Goal: Transaction & Acquisition: Download file/media

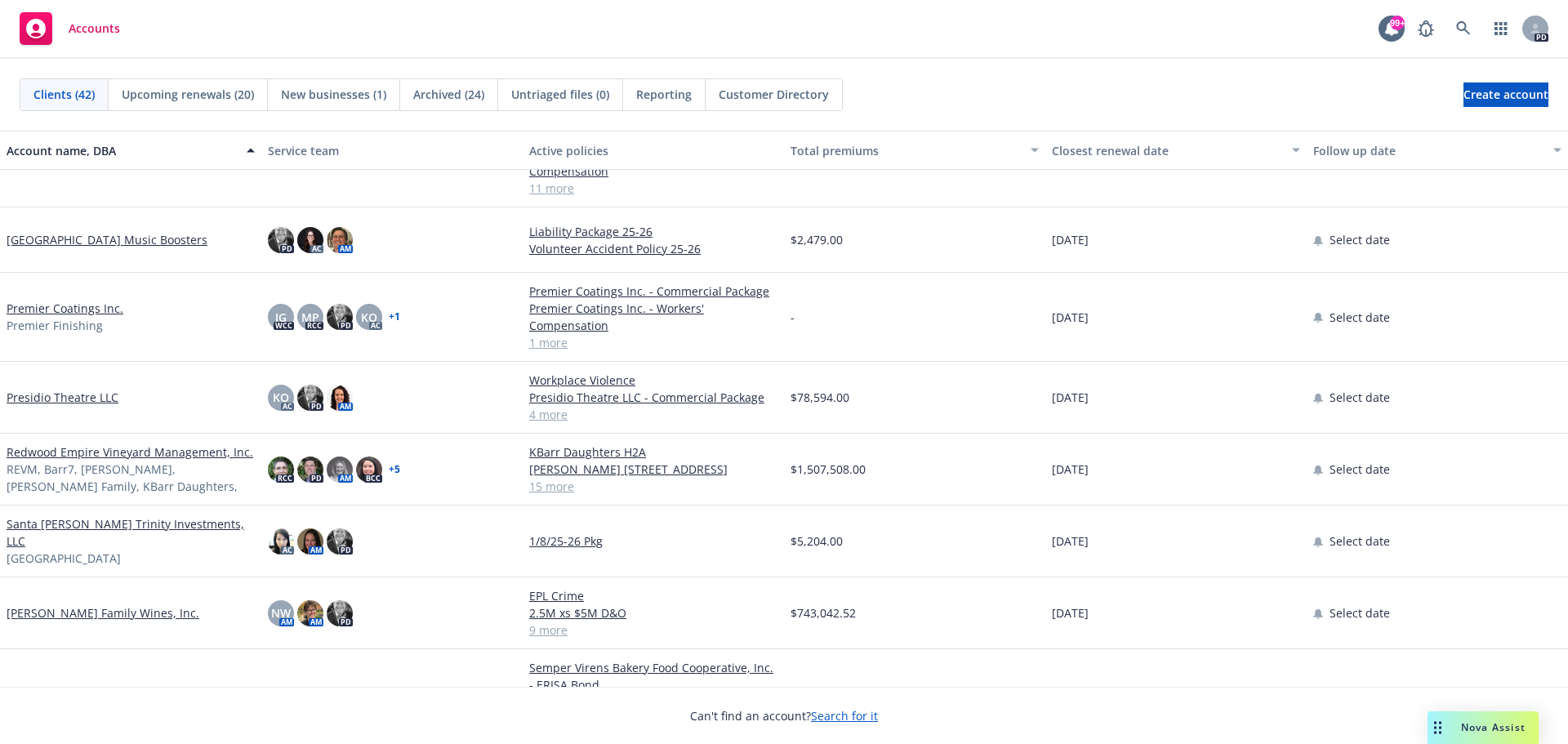
scroll to position [1389, 0]
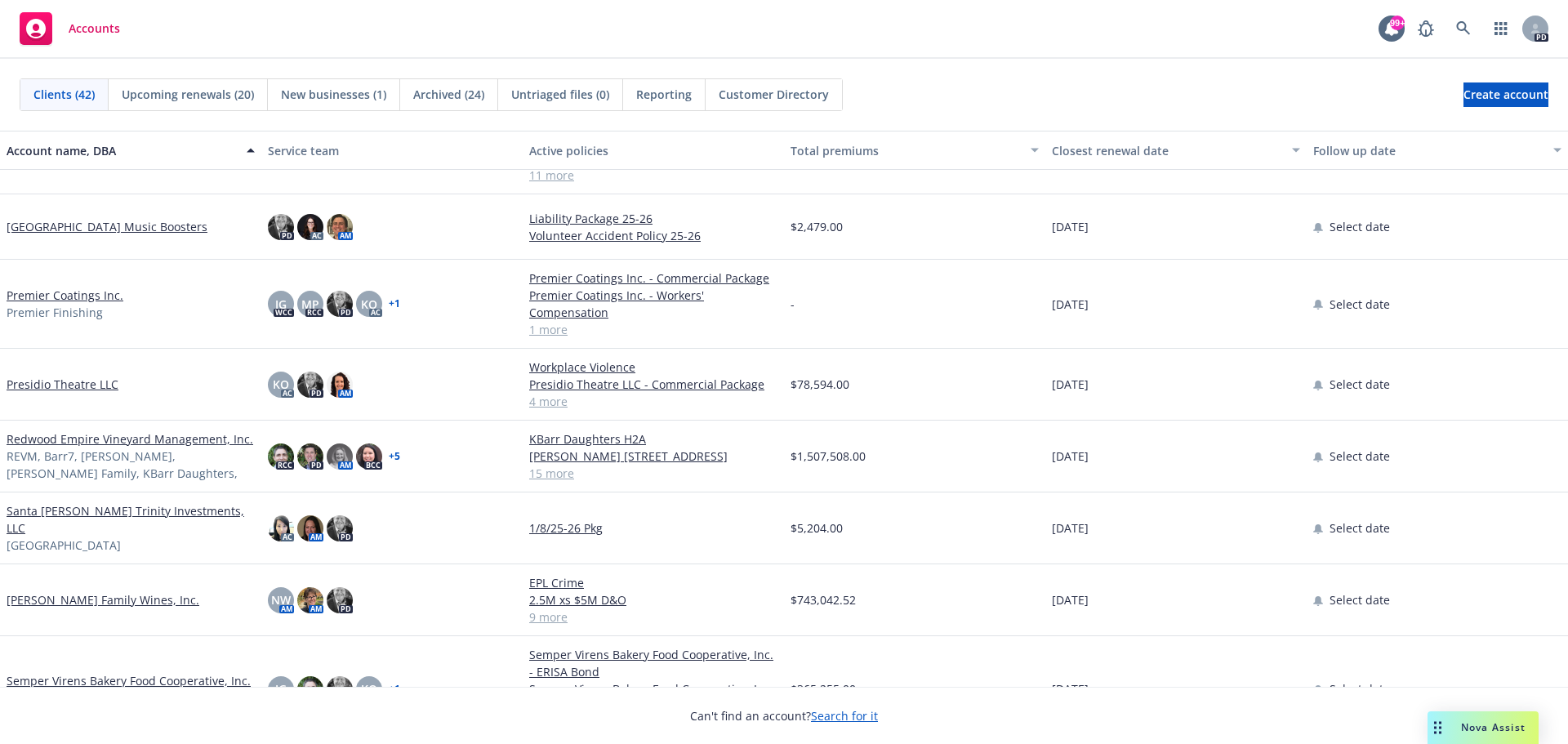
click at [69, 431] on link "Redwood Empire Vineyard Management, Inc." at bounding box center [130, 440] width 247 height 18
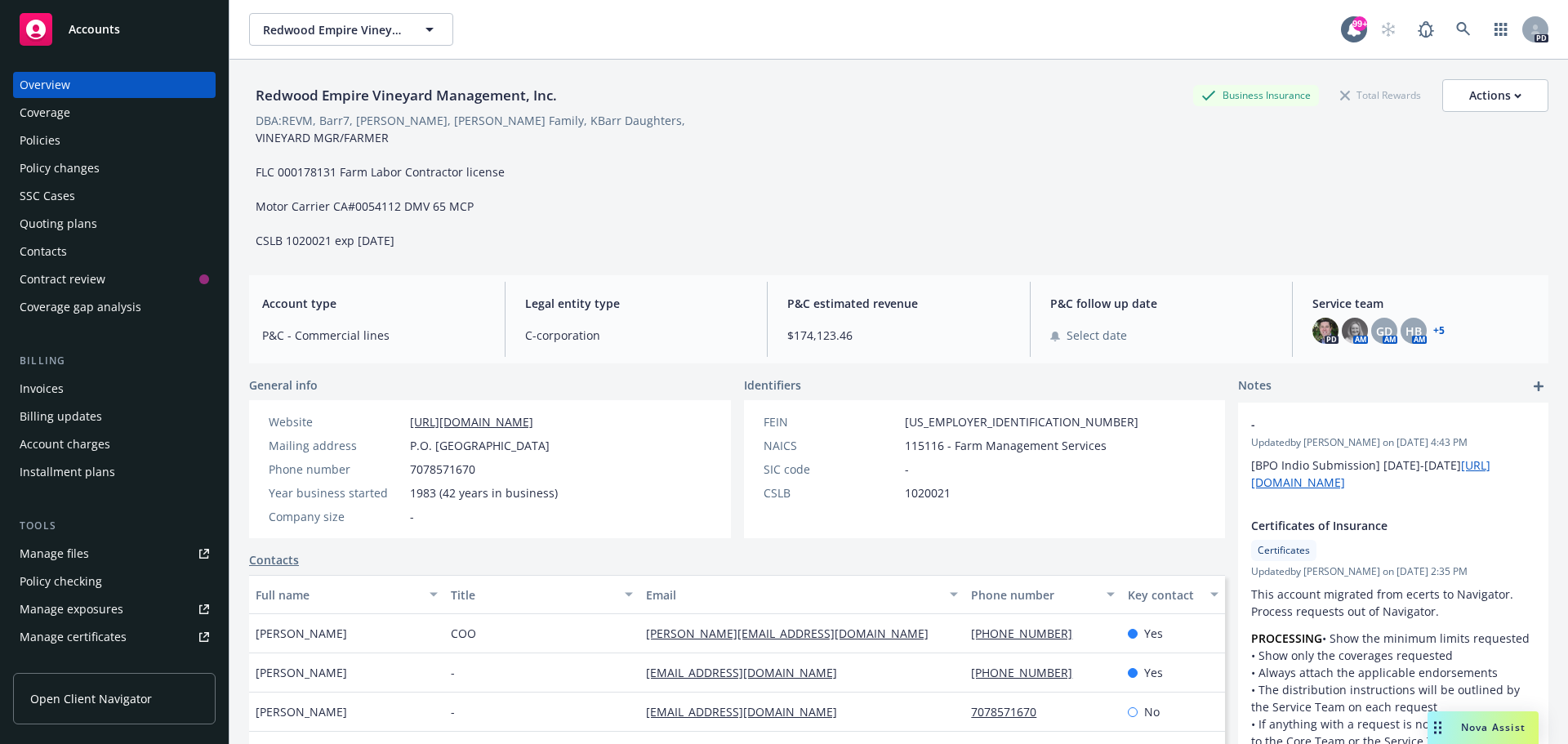
click at [45, 137] on div "Policies" at bounding box center [40, 140] width 41 height 26
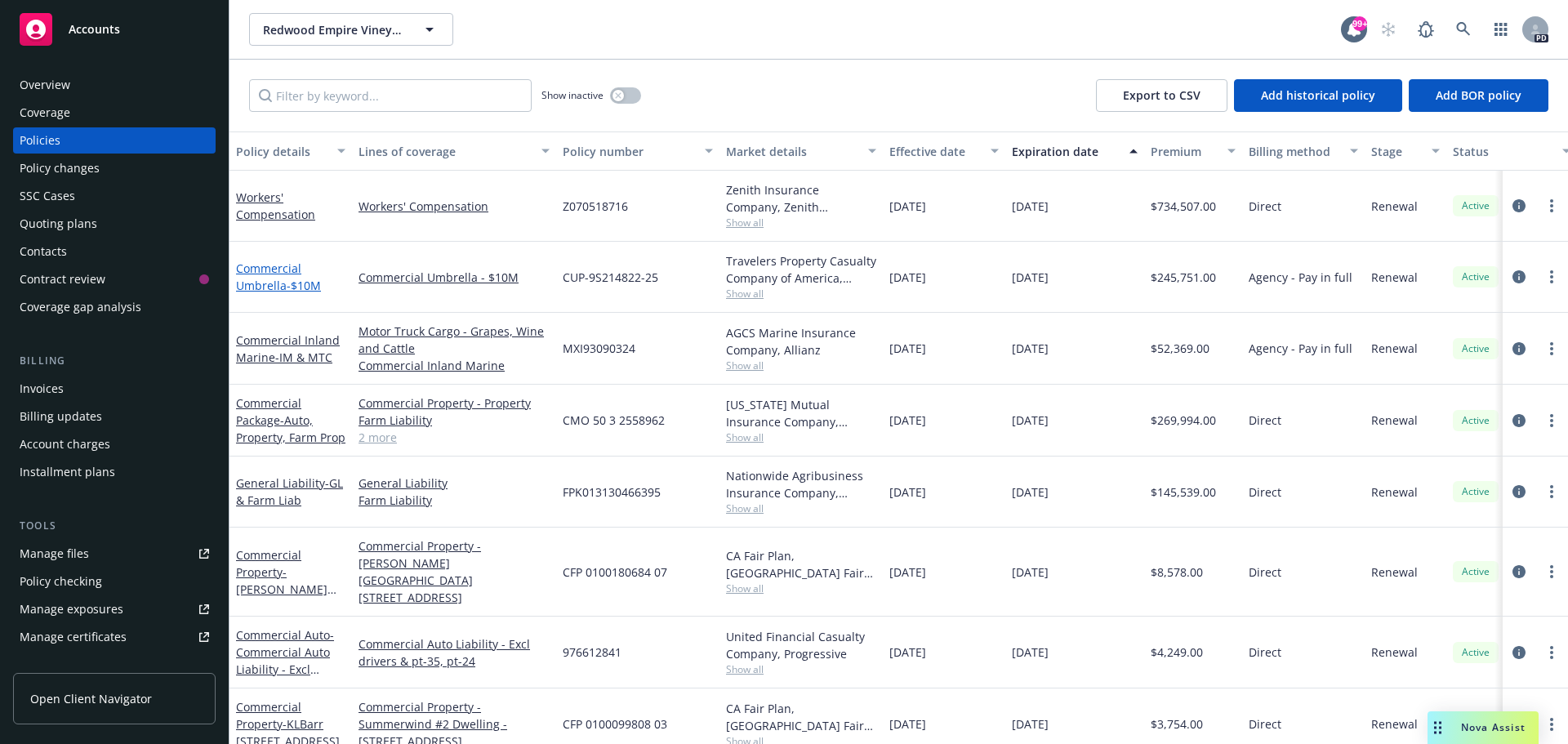
click at [278, 285] on link "Commercial Umbrella - $10M" at bounding box center [278, 276] width 85 height 32
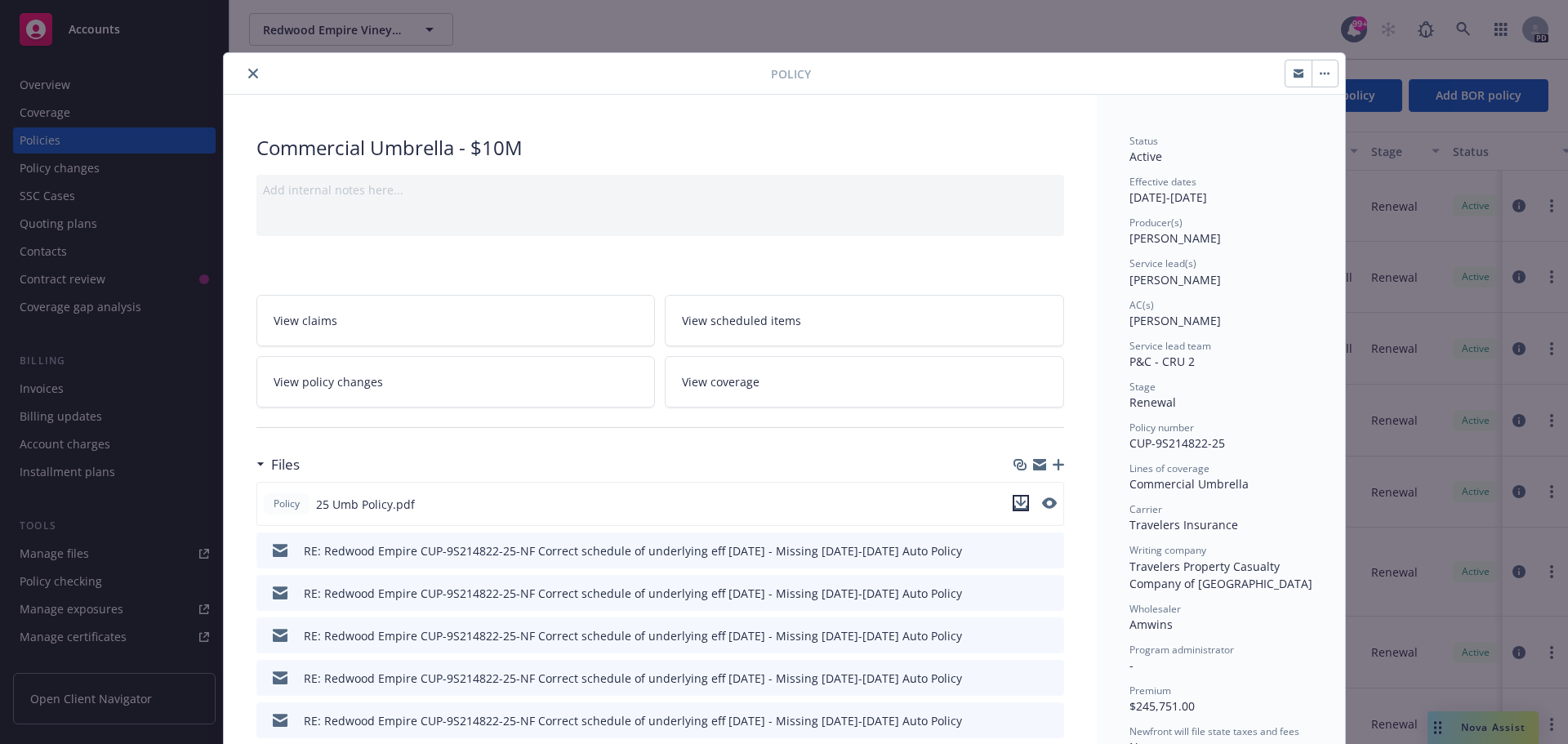
click at [1017, 505] on icon "download file" at bounding box center [1021, 502] width 13 height 13
